Goal: Task Accomplishment & Management: Use online tool/utility

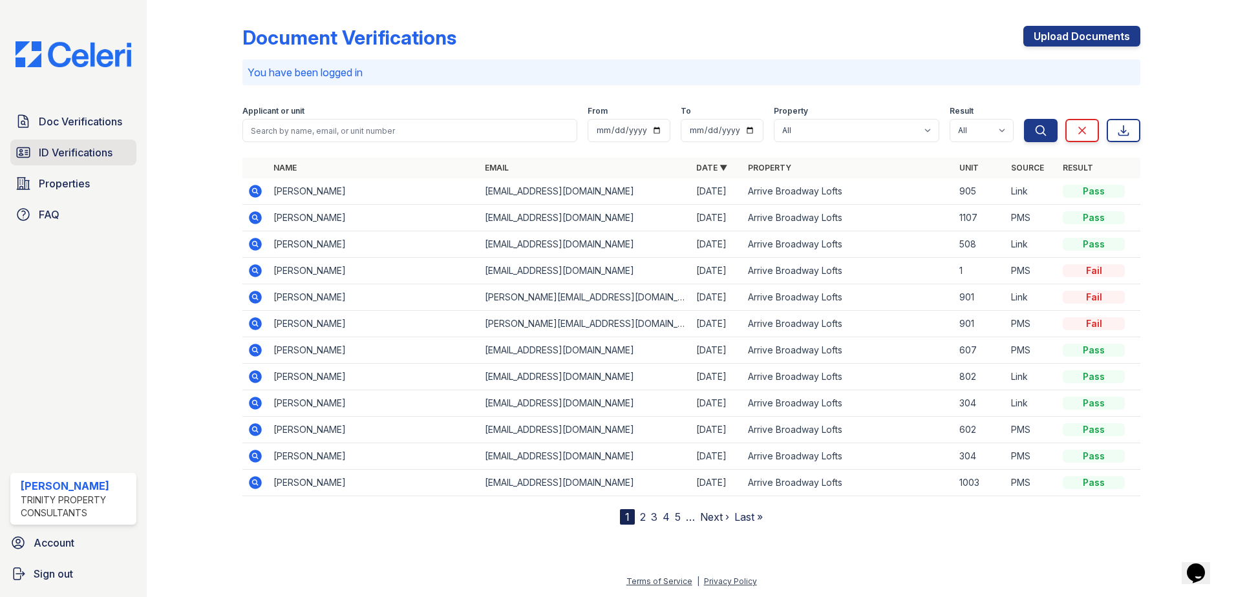
click at [94, 157] on span "ID Verifications" at bounding box center [76, 153] width 74 height 16
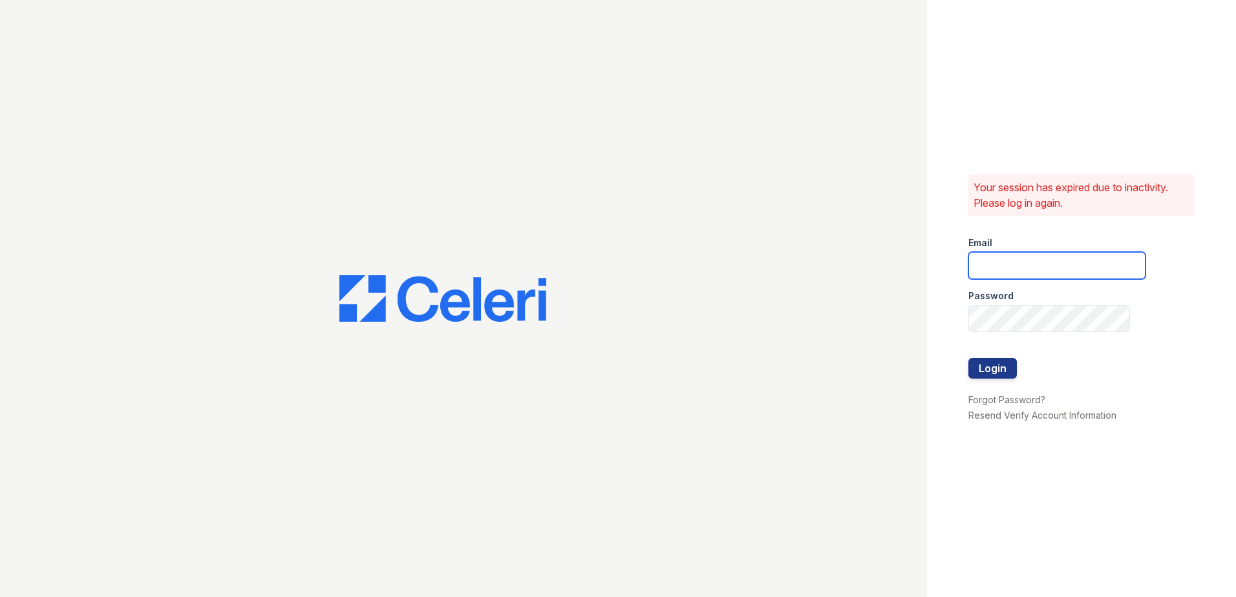
type input "[EMAIL_ADDRESS][DOMAIN_NAME]"
click at [981, 370] on button "Login" at bounding box center [992, 368] width 48 height 21
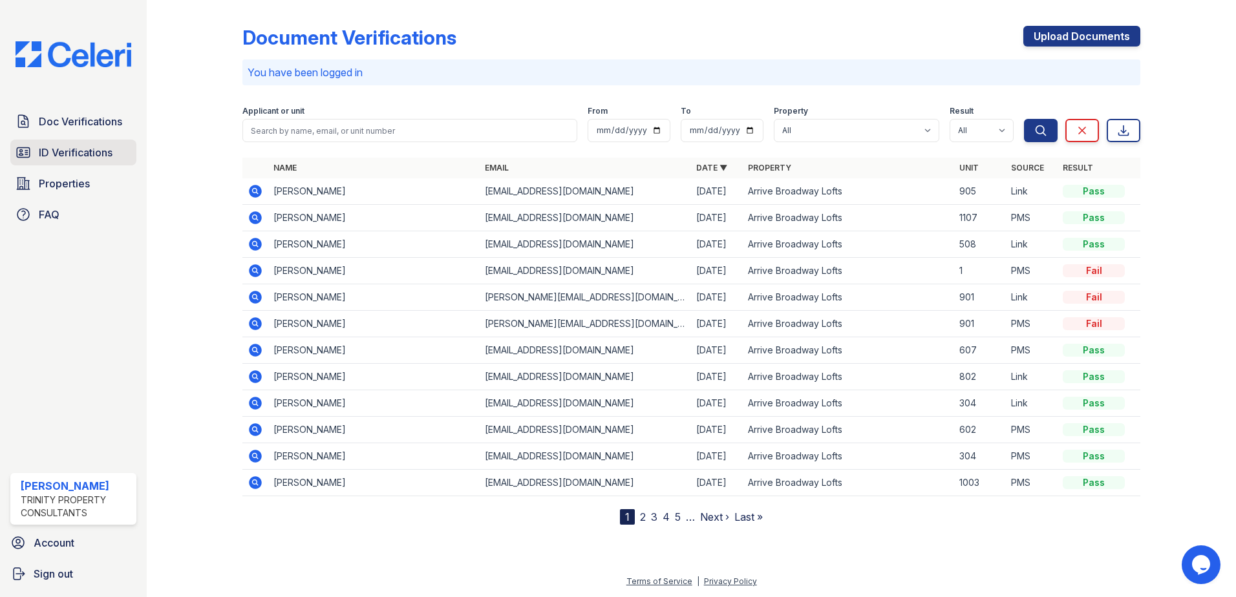
click at [98, 155] on span "ID Verifications" at bounding box center [76, 153] width 74 height 16
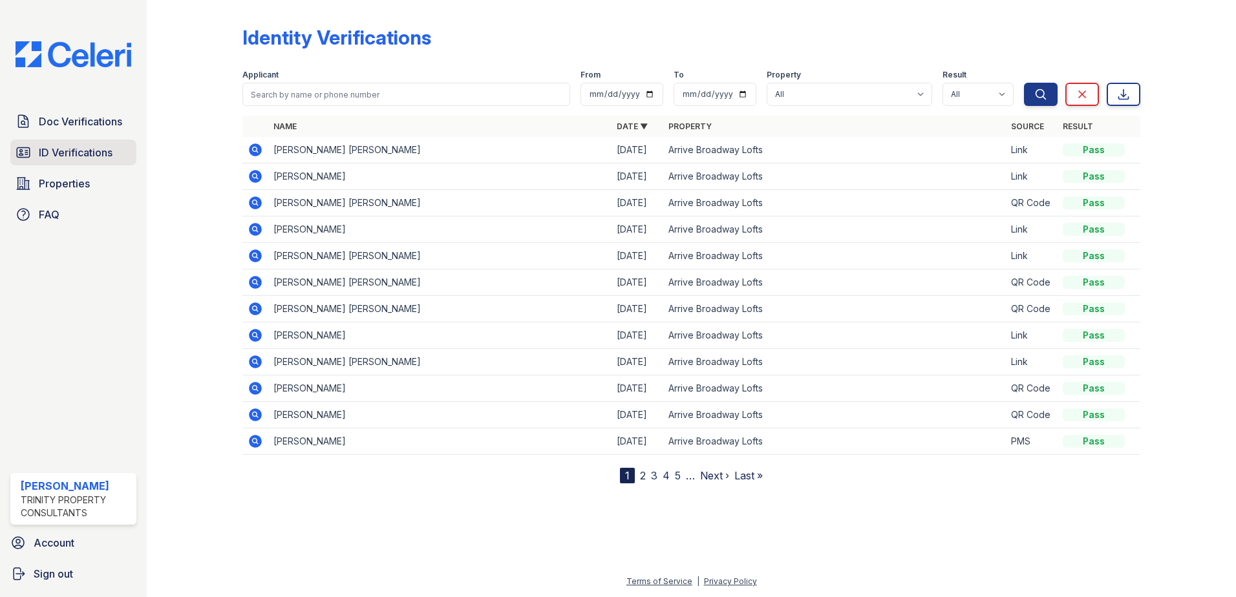
click at [77, 156] on span "ID Verifications" at bounding box center [76, 153] width 74 height 16
